Goal: Task Accomplishment & Management: Use online tool/utility

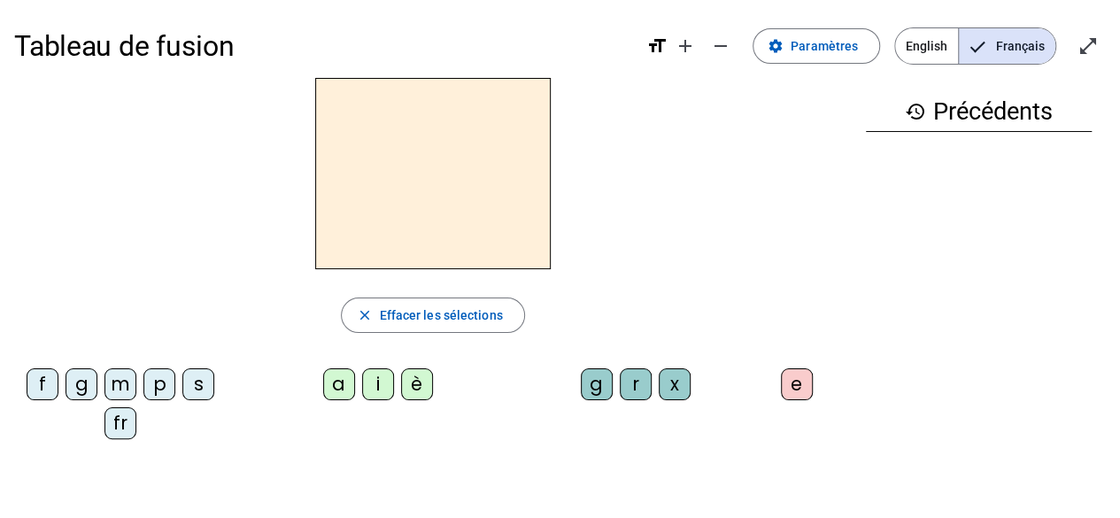
click at [921, 51] on span "English" at bounding box center [926, 45] width 63 height 35
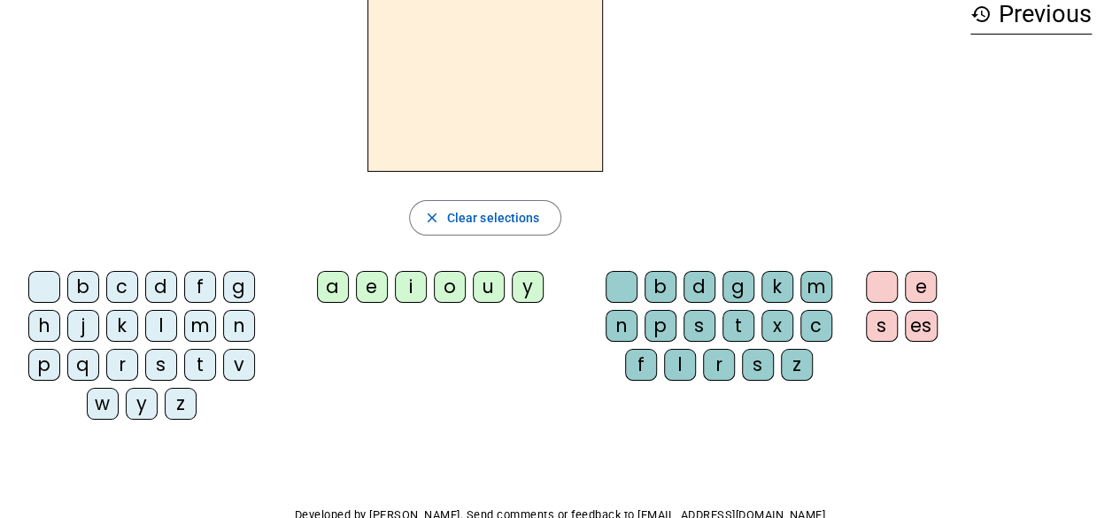
scroll to position [122, 0]
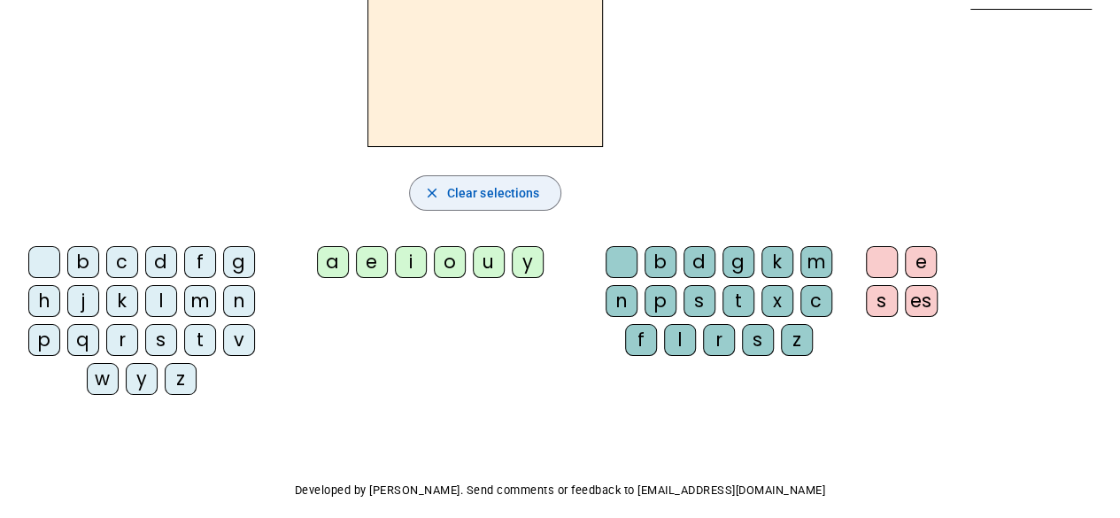
click at [501, 196] on span "Clear selections" at bounding box center [493, 192] width 93 height 21
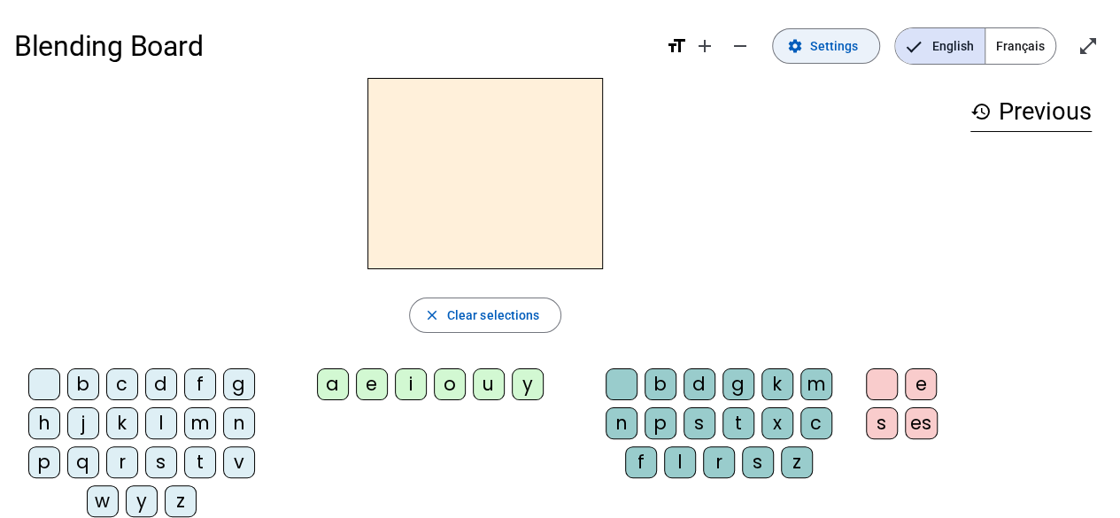
click at [839, 50] on span "Settings" at bounding box center [834, 45] width 48 height 21
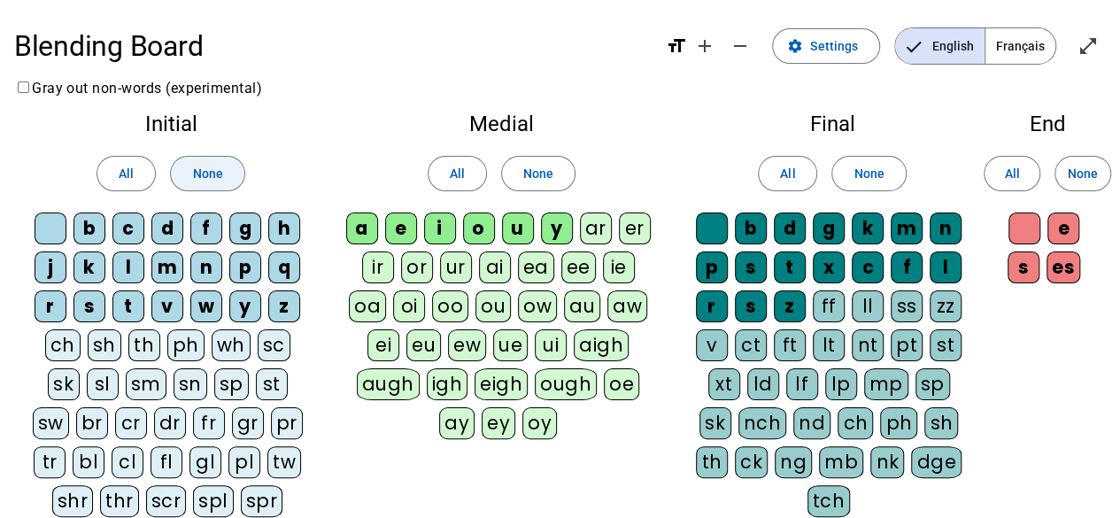
click at [192, 175] on span "None" at bounding box center [207, 173] width 30 height 21
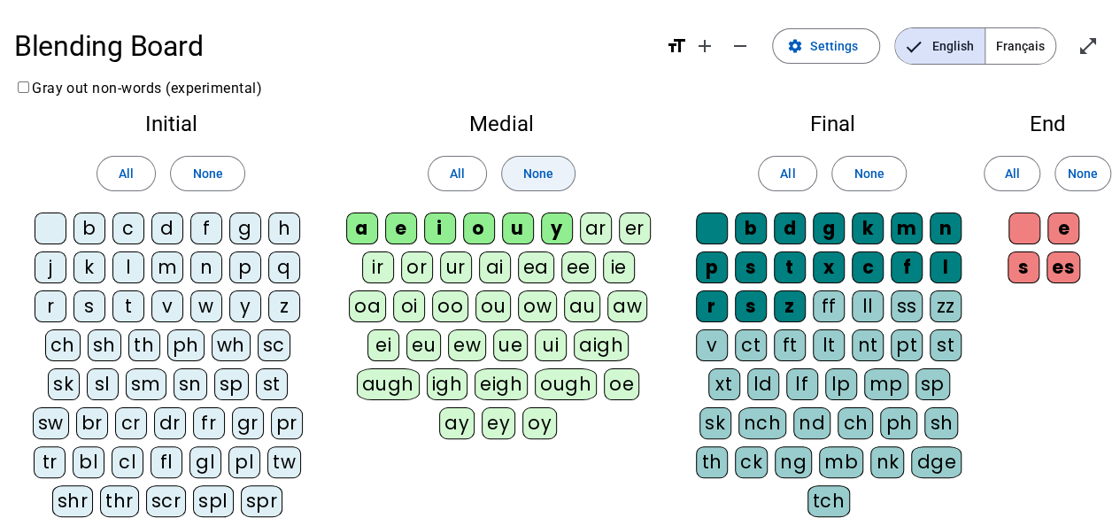
click at [530, 173] on span "None" at bounding box center [538, 173] width 30 height 21
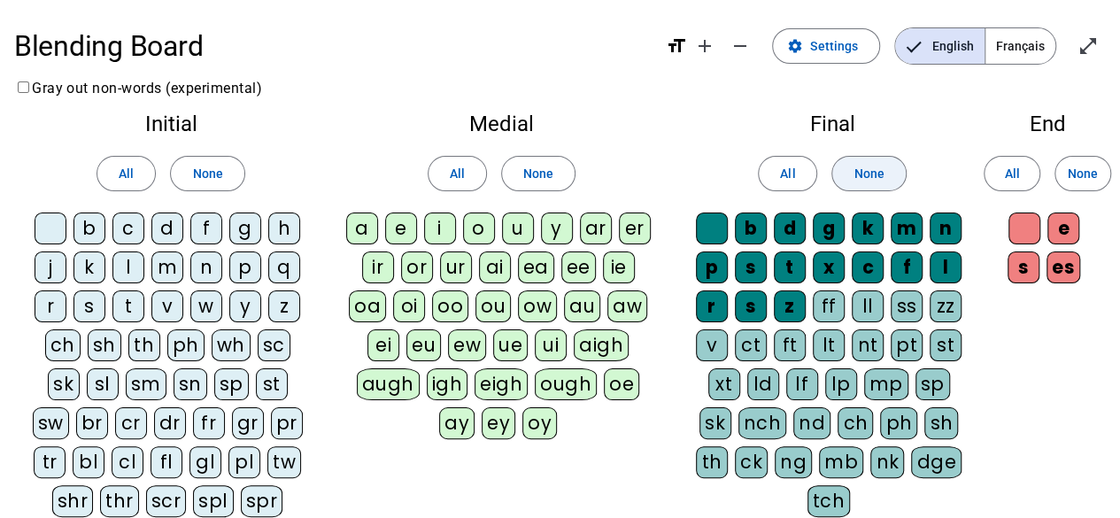
click at [904, 166] on span at bounding box center [868, 173] width 73 height 42
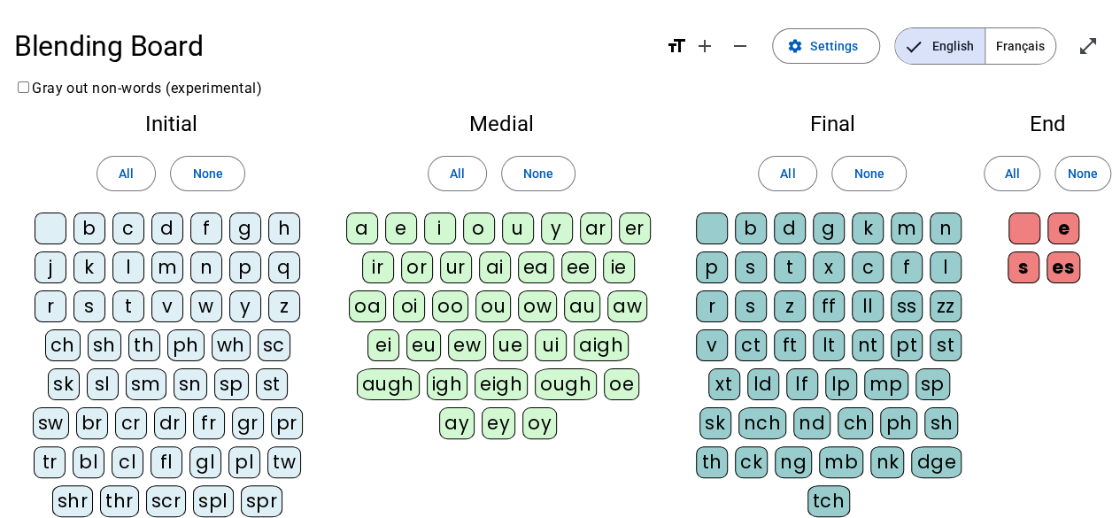
click at [127, 233] on div "c" at bounding box center [128, 228] width 32 height 32
click at [199, 233] on div "f" at bounding box center [206, 228] width 32 height 32
click at [168, 266] on div "m" at bounding box center [167, 267] width 32 height 32
click at [212, 274] on div "n" at bounding box center [206, 267] width 32 height 32
click at [94, 305] on div "s" at bounding box center [89, 306] width 32 height 32
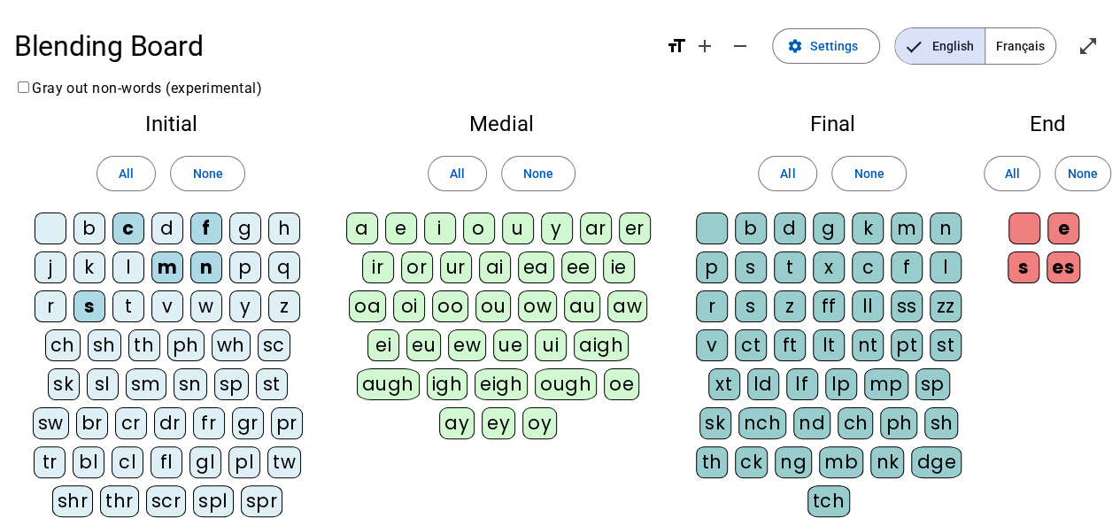
click at [43, 304] on div "r" at bounding box center [51, 306] width 32 height 32
click at [87, 373] on div "sl" at bounding box center [103, 384] width 32 height 32
click at [174, 378] on div "sn" at bounding box center [191, 384] width 34 height 32
click at [359, 231] on div "a" at bounding box center [362, 228] width 32 height 32
click at [908, 225] on div "m" at bounding box center [907, 228] width 32 height 32
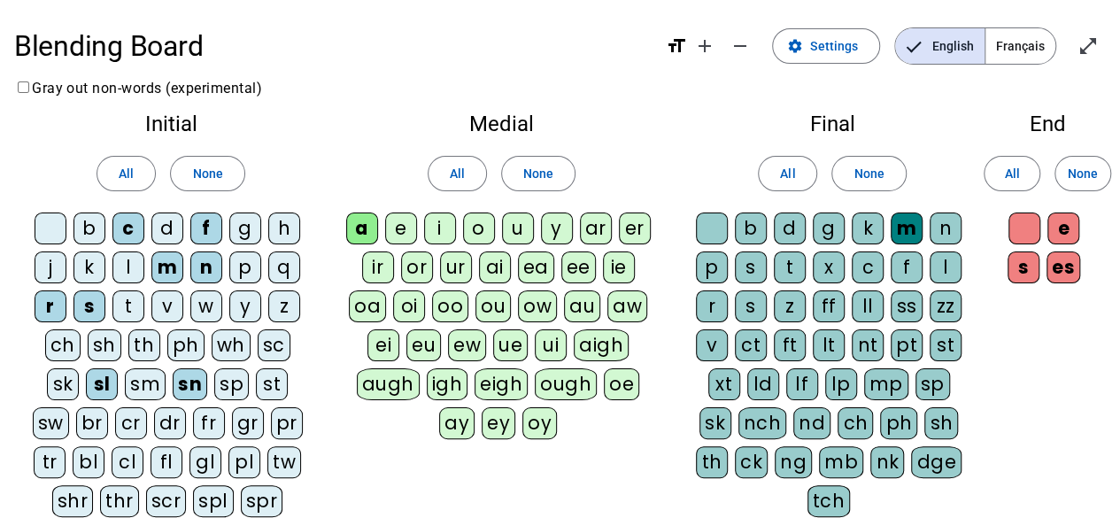
click at [945, 231] on div "n" at bounding box center [946, 228] width 32 height 32
click at [722, 266] on div "p" at bounding box center [712, 267] width 32 height 32
click at [751, 266] on div "s" at bounding box center [751, 267] width 32 height 32
click at [791, 268] on div "t" at bounding box center [790, 267] width 32 height 32
click at [824, 269] on div "x" at bounding box center [829, 267] width 32 height 32
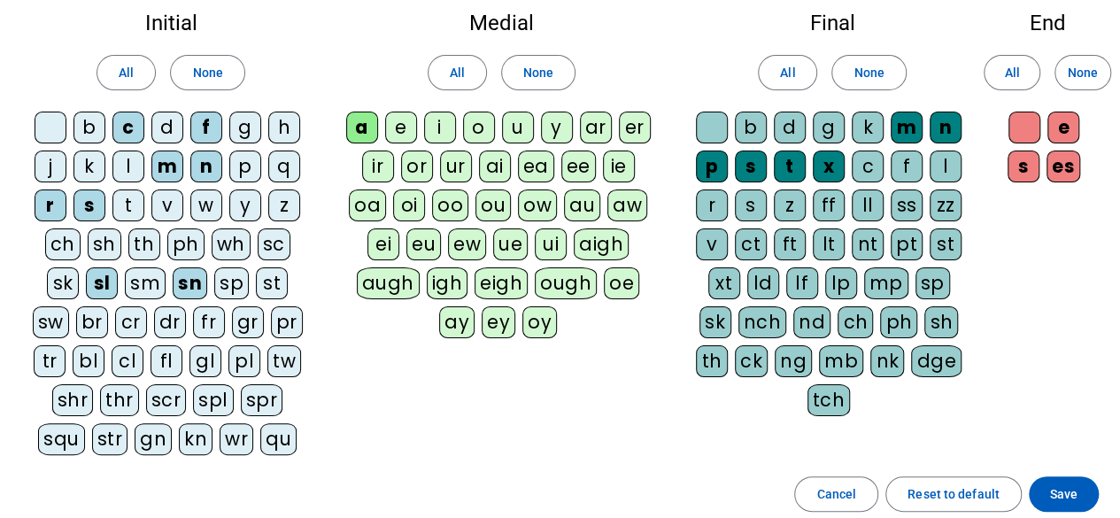
scroll to position [274, 0]
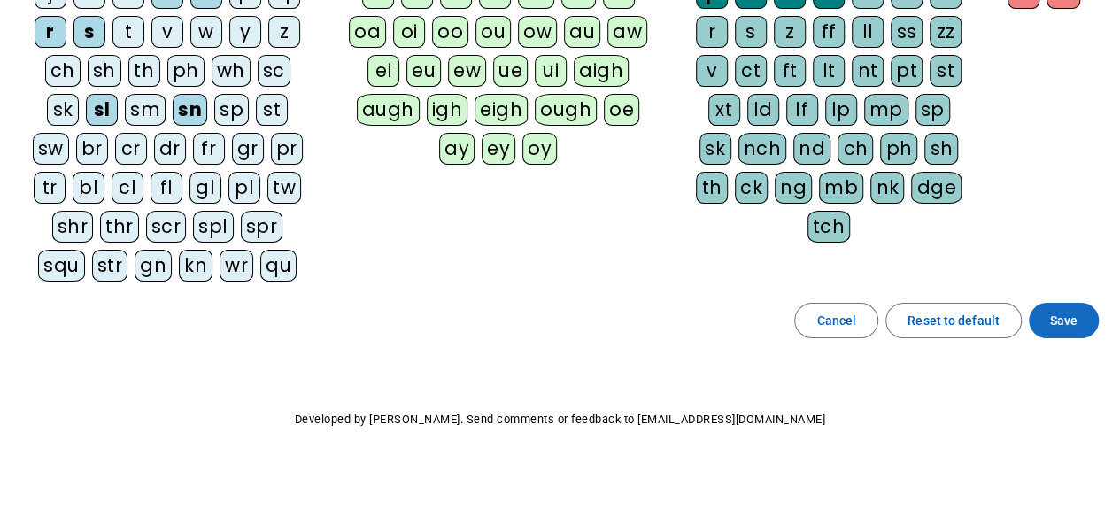
click at [1067, 311] on span "Save" at bounding box center [1063, 320] width 27 height 21
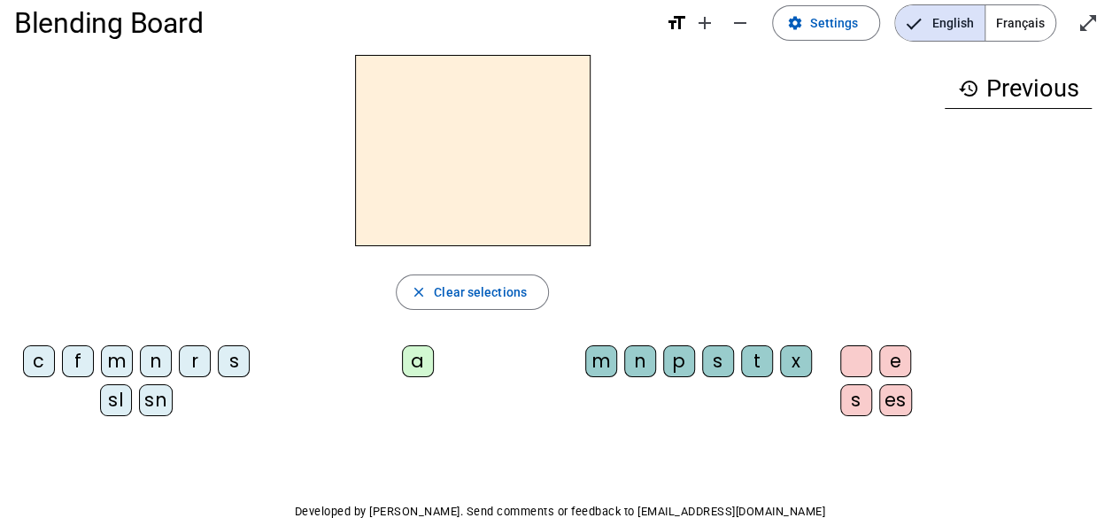
scroll to position [21, 0]
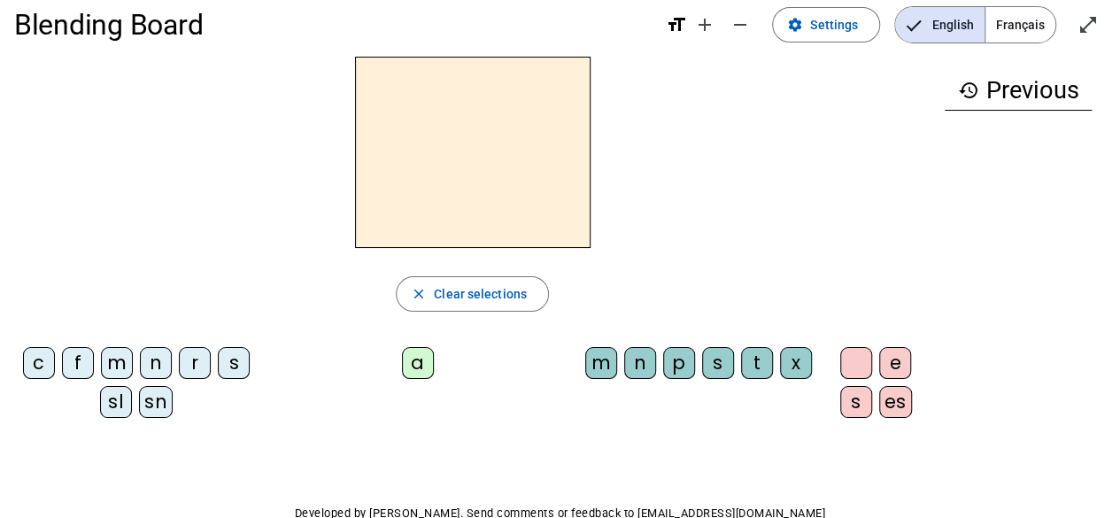
click at [404, 361] on div "a" at bounding box center [418, 363] width 32 height 32
click at [637, 373] on div "n" at bounding box center [640, 363] width 32 height 32
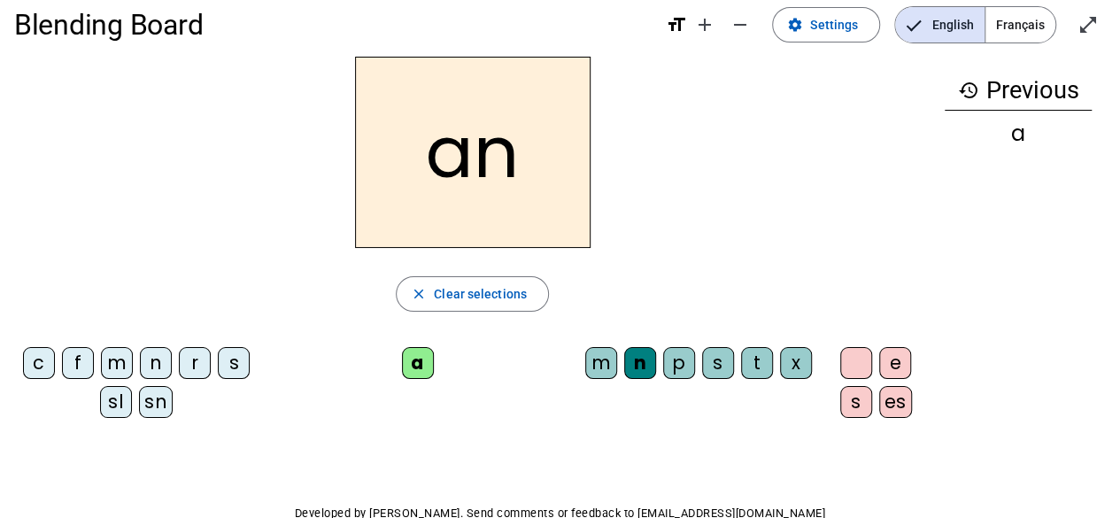
click at [600, 362] on div "m" at bounding box center [601, 363] width 32 height 32
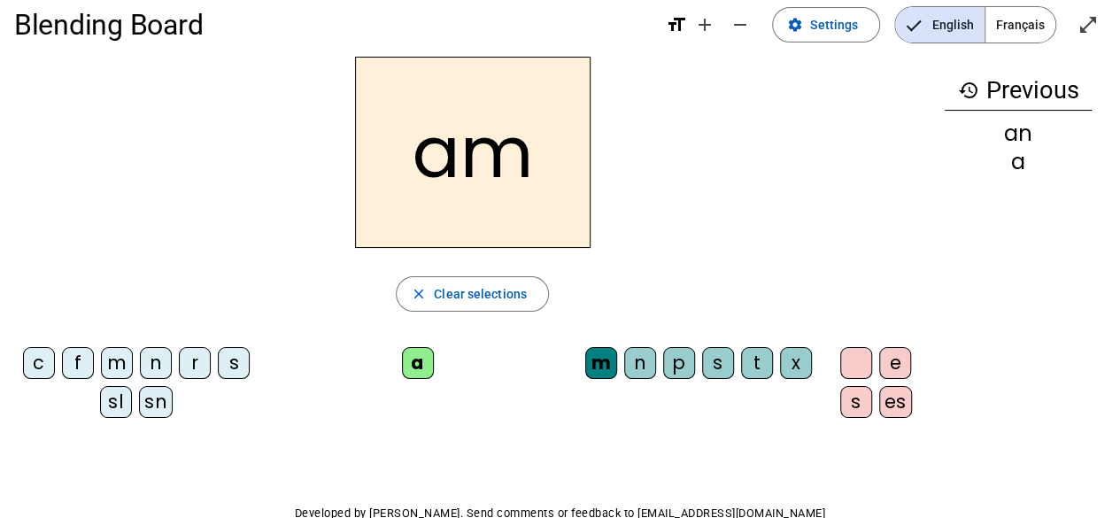
click at [780, 379] on div "x" at bounding box center [796, 363] width 32 height 32
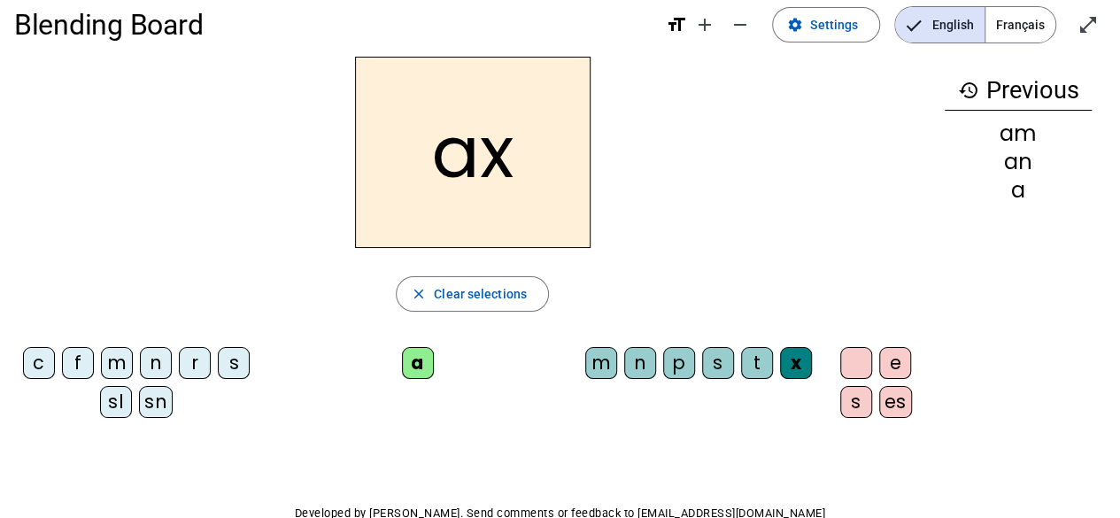
click at [756, 360] on div "t" at bounding box center [757, 363] width 32 height 32
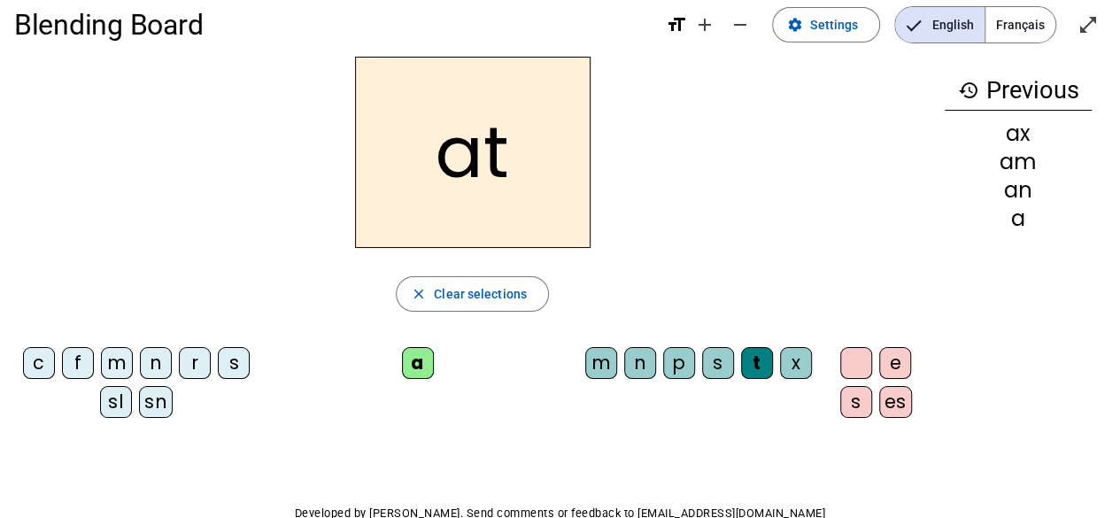
click at [94, 359] on div "f" at bounding box center [78, 363] width 32 height 32
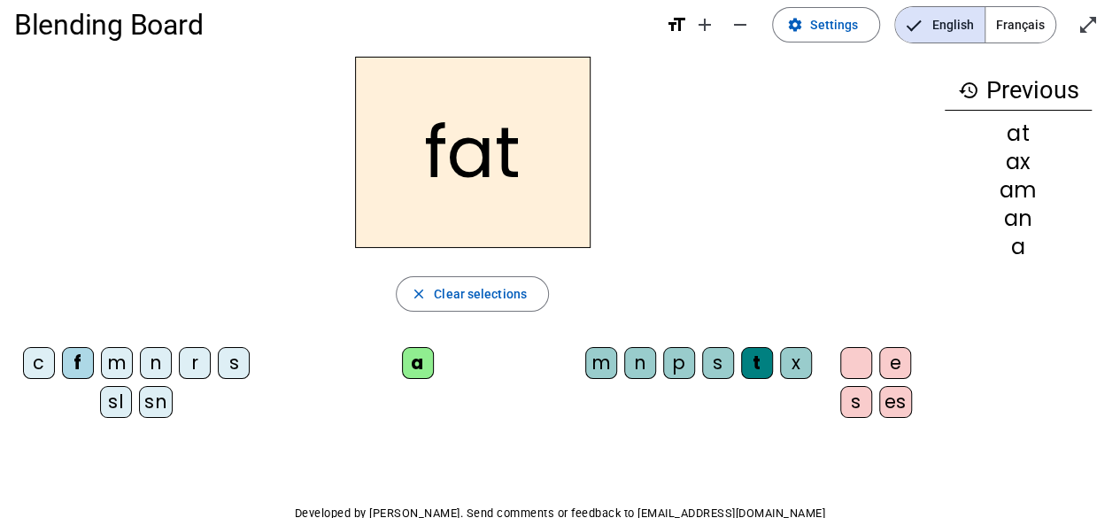
click at [218, 379] on div "s" at bounding box center [234, 363] width 32 height 32
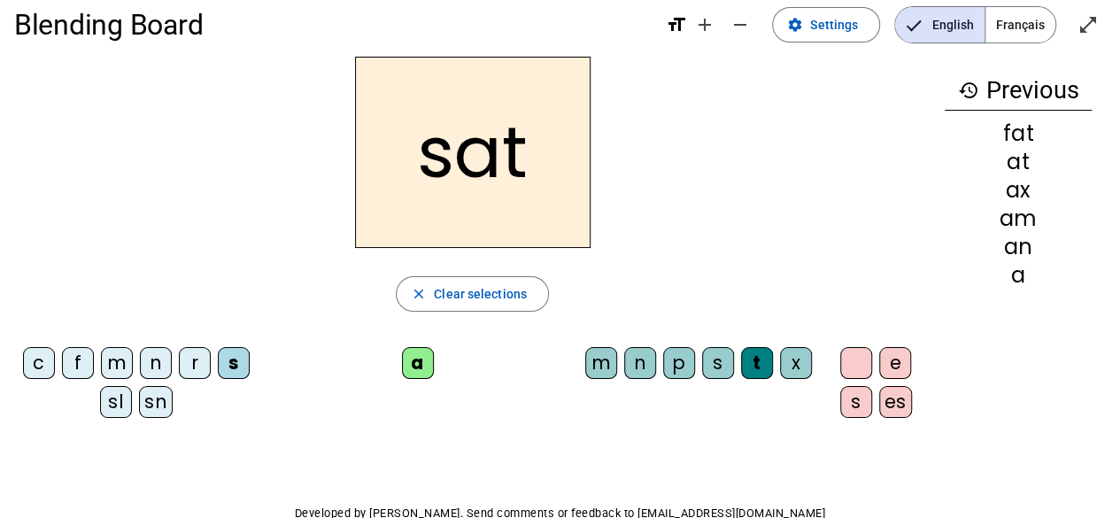
click at [208, 351] on div "r" at bounding box center [195, 363] width 32 height 32
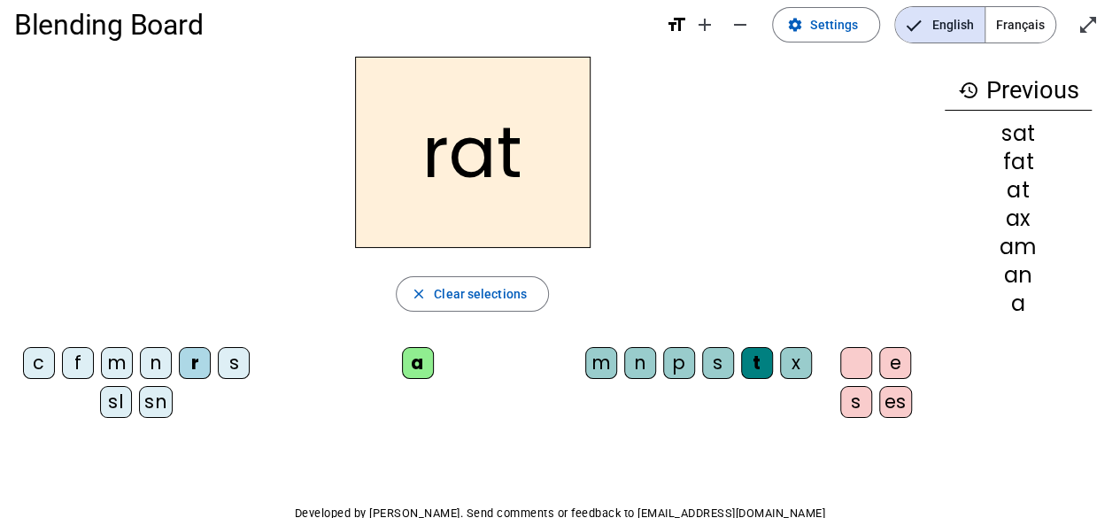
click at [840, 401] on div "s" at bounding box center [856, 402] width 32 height 32
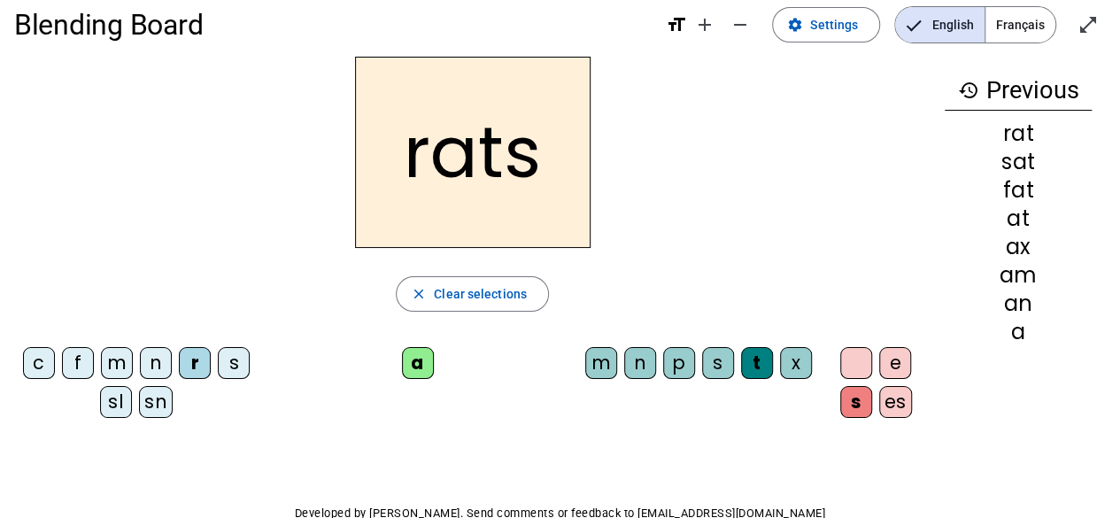
click at [133, 362] on div "m" at bounding box center [117, 363] width 32 height 32
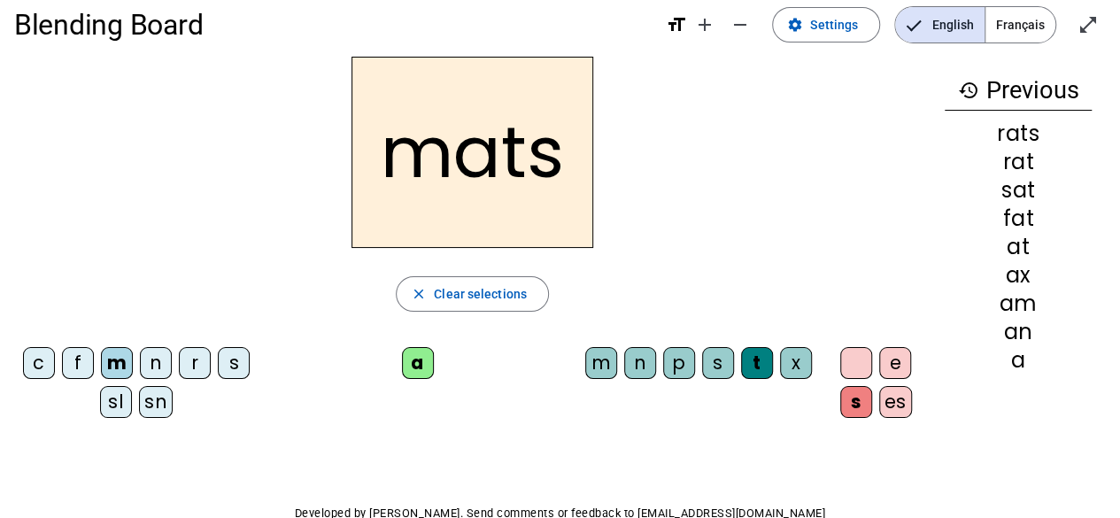
click at [55, 365] on div "c" at bounding box center [39, 363] width 32 height 32
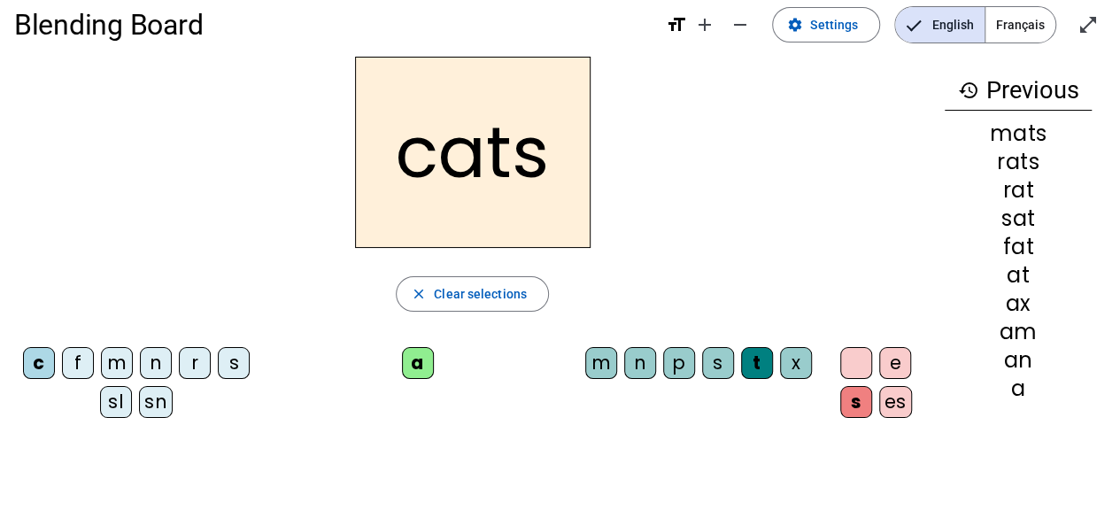
click at [676, 360] on div "p" at bounding box center [679, 363] width 32 height 32
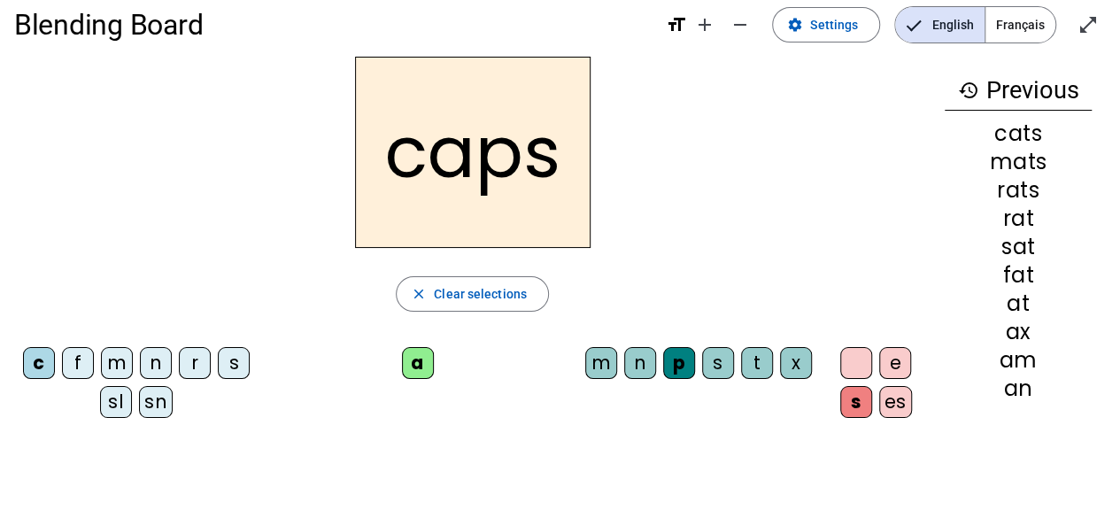
click at [172, 359] on div "n" at bounding box center [156, 363] width 32 height 32
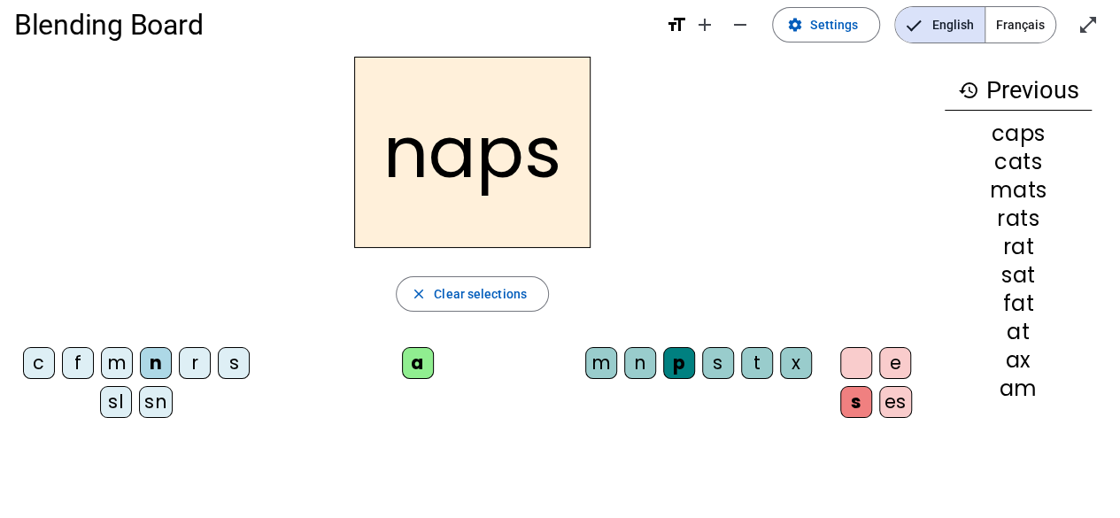
click at [840, 390] on div "s" at bounding box center [856, 402] width 32 height 32
click at [840, 408] on div "s" at bounding box center [856, 402] width 32 height 32
click at [840, 367] on div at bounding box center [856, 363] width 32 height 32
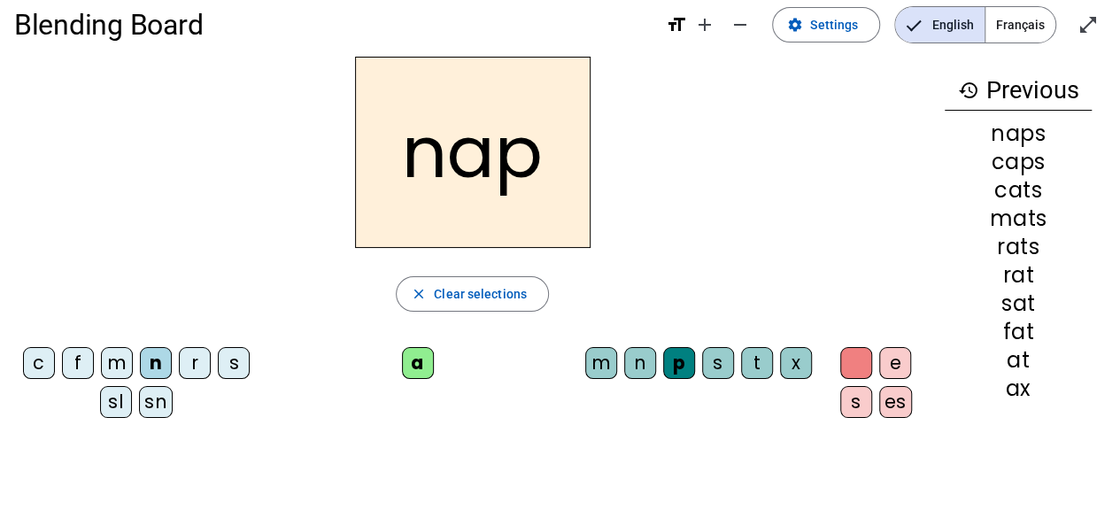
click at [166, 394] on div "sn" at bounding box center [156, 402] width 34 height 32
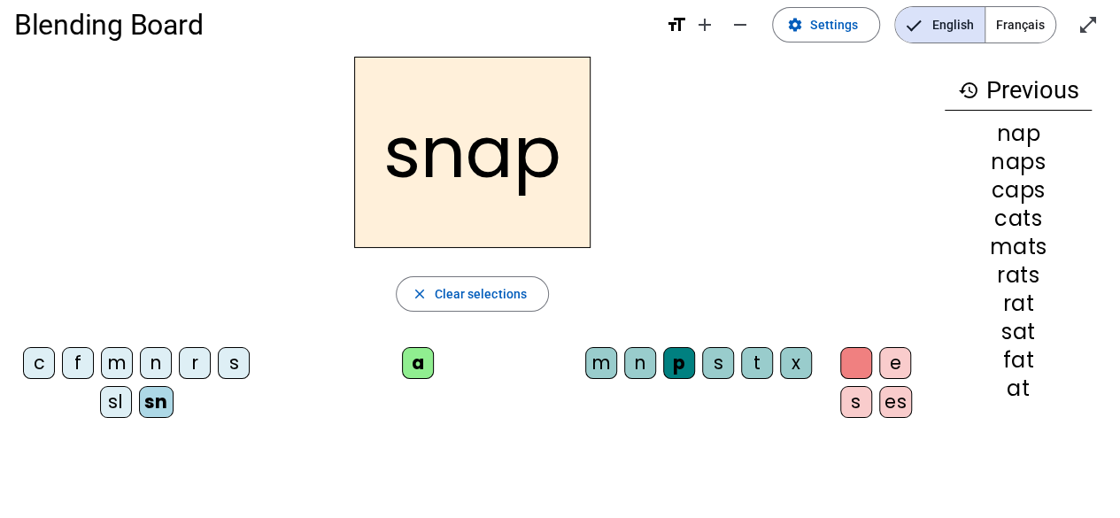
click at [132, 403] on div "sl" at bounding box center [116, 402] width 32 height 32
